Goal: Find specific page/section: Find specific page/section

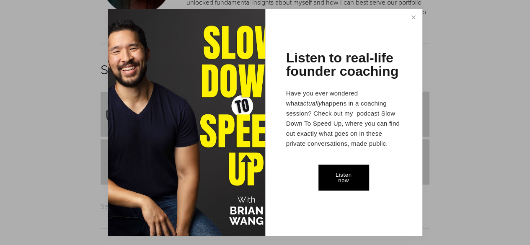
scroll to position [2721, 0]
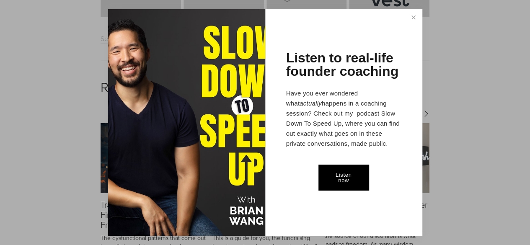
click at [414, 16] on link "Close" at bounding box center [413, 17] width 15 height 15
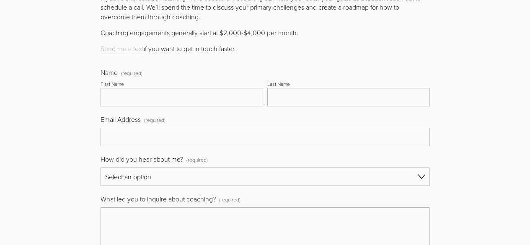
scroll to position [3359, 0]
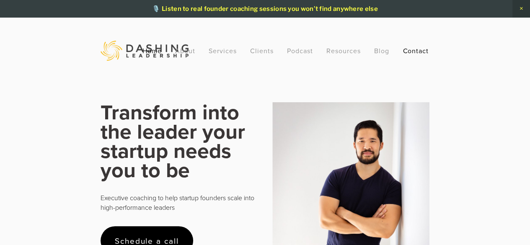
click at [416, 51] on link "Contact" at bounding box center [415, 50] width 26 height 15
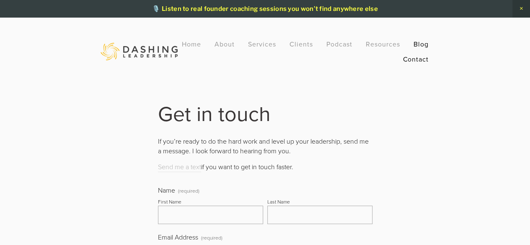
click at [414, 46] on link "Blog" at bounding box center [420, 43] width 15 height 15
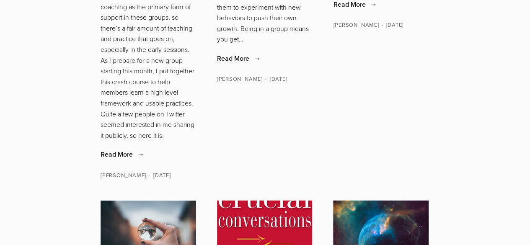
scroll to position [944, 0]
